Goal: Task Accomplishment & Management: Use online tool/utility

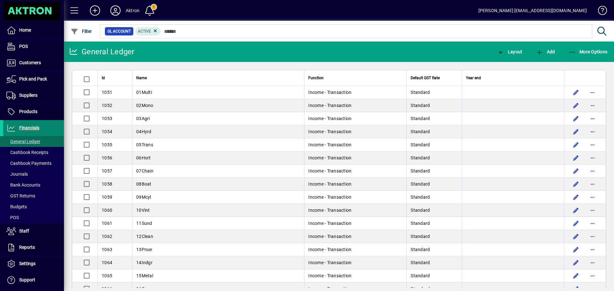
click at [35, 127] on span "Financials" at bounding box center [29, 127] width 20 height 5
click at [587, 48] on span "button" at bounding box center [588, 51] width 42 height 15
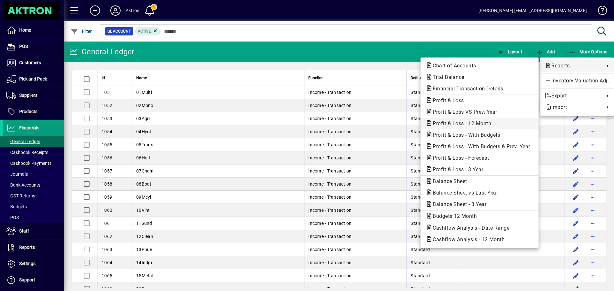
click at [489, 124] on span "Profit & Loss - 12 Month" at bounding box center [460, 124] width 69 height 6
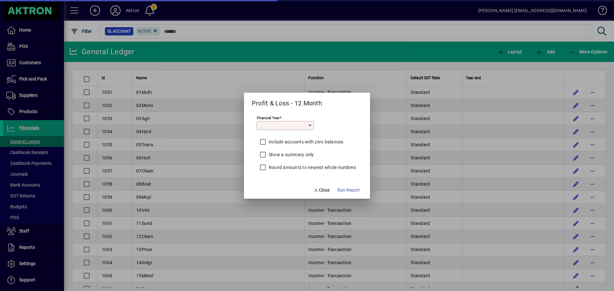
type input "*********"
click at [341, 189] on span "Run Report" at bounding box center [348, 190] width 22 height 7
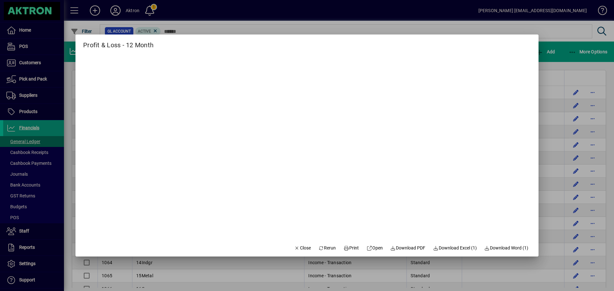
click at [579, 32] on div at bounding box center [307, 145] width 614 height 291
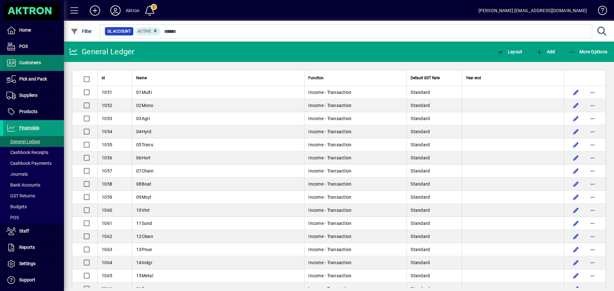
click at [37, 61] on span "Customers" at bounding box center [30, 62] width 22 height 5
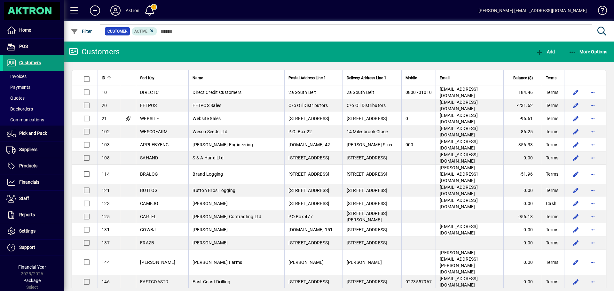
click at [42, 64] on span at bounding box center [33, 62] width 61 height 15
click at [597, 52] on span "More Options" at bounding box center [588, 51] width 39 height 5
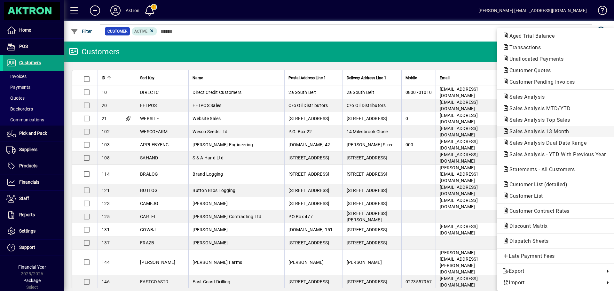
click at [543, 133] on span "Sales Analysis 13 Month" at bounding box center [537, 132] width 70 height 6
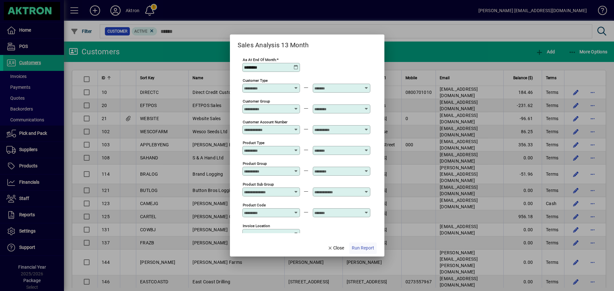
type input "**********"
click at [370, 250] on span "Run Report" at bounding box center [363, 248] width 22 height 7
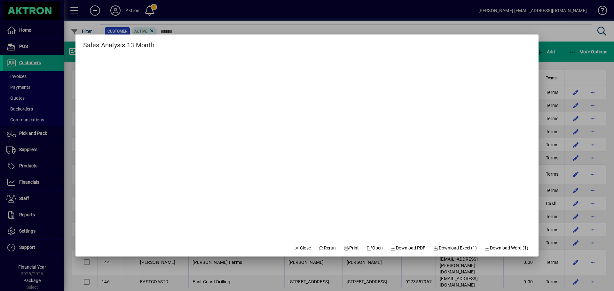
click at [471, 12] on div at bounding box center [307, 145] width 614 height 291
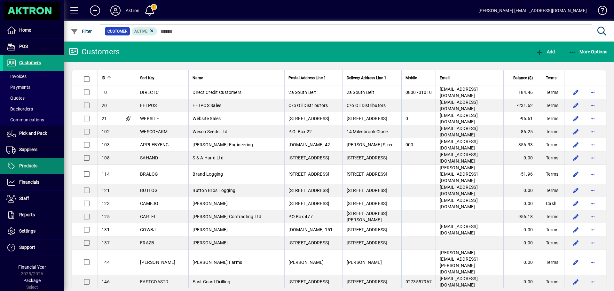
drag, startPoint x: 33, startPoint y: 185, endPoint x: 51, endPoint y: 174, distance: 21.1
click at [33, 185] on span "Financials" at bounding box center [21, 183] width 36 height 8
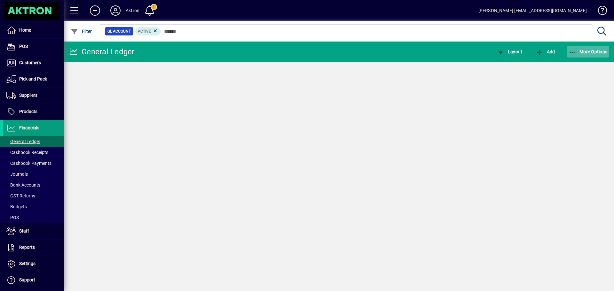
click at [599, 55] on span "button" at bounding box center [588, 51] width 42 height 15
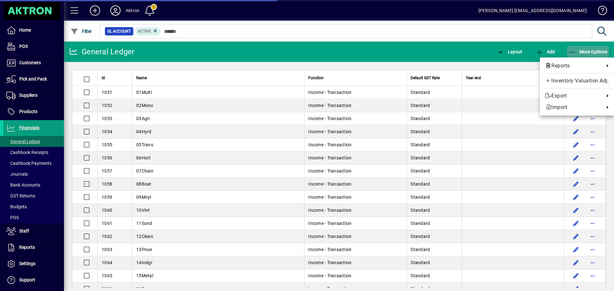
click at [597, 46] on span "button" at bounding box center [588, 51] width 42 height 15
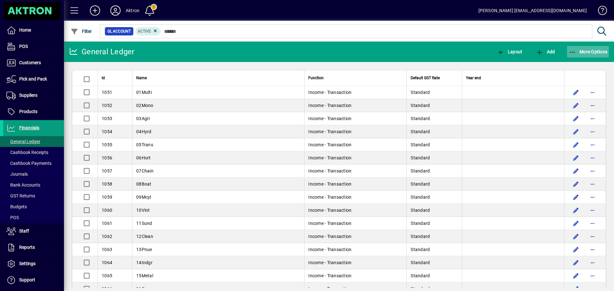
click at [589, 45] on span "button" at bounding box center [588, 51] width 42 height 15
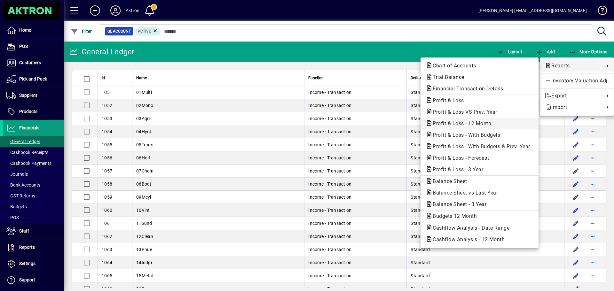
click at [470, 122] on span "Profit & Loss - 12 Month" at bounding box center [460, 124] width 69 height 6
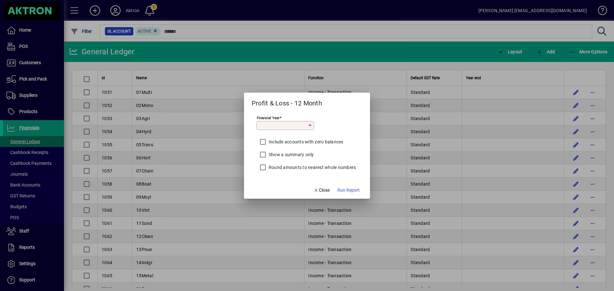
type input "*********"
click at [351, 189] on span "Run Report" at bounding box center [348, 190] width 22 height 7
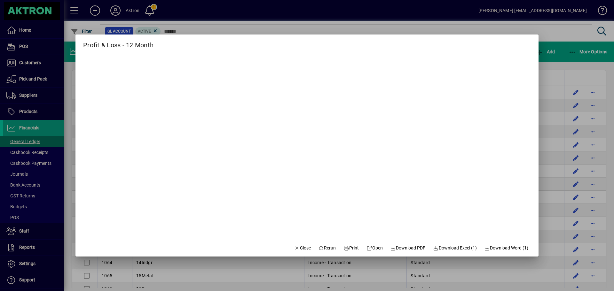
click at [481, 9] on div at bounding box center [307, 145] width 614 height 291
